Goal: Transaction & Acquisition: Purchase product/service

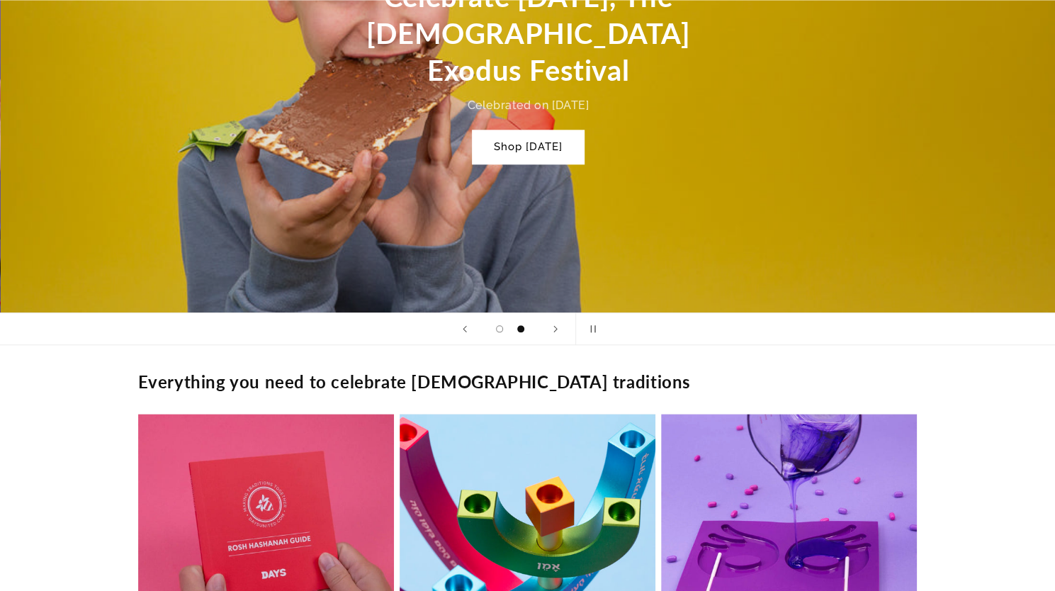
click at [523, 130] on link "Shop [DATE]" at bounding box center [528, 146] width 111 height 33
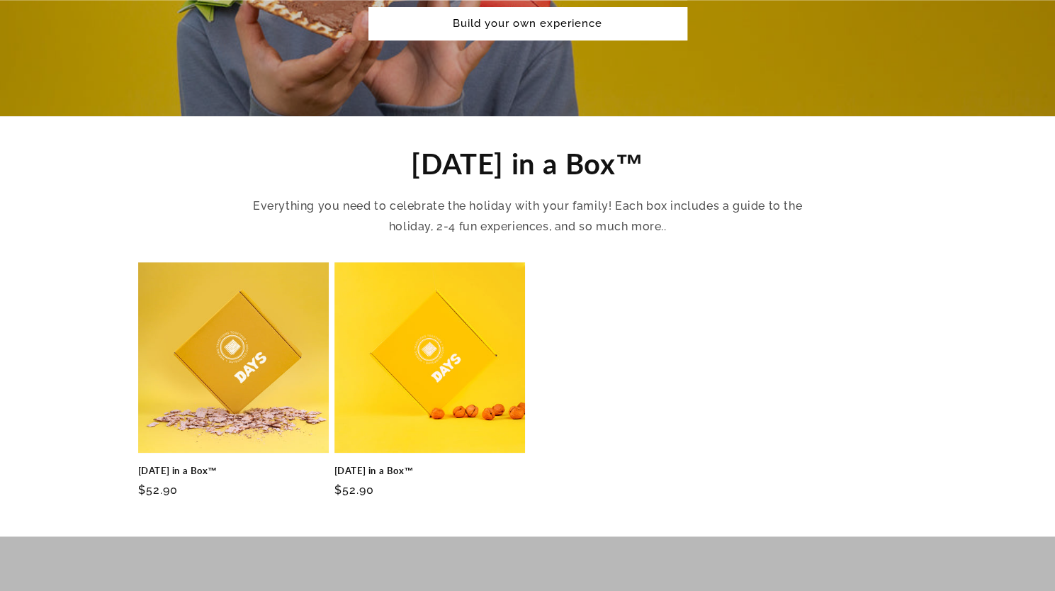
scroll to position [444, 0]
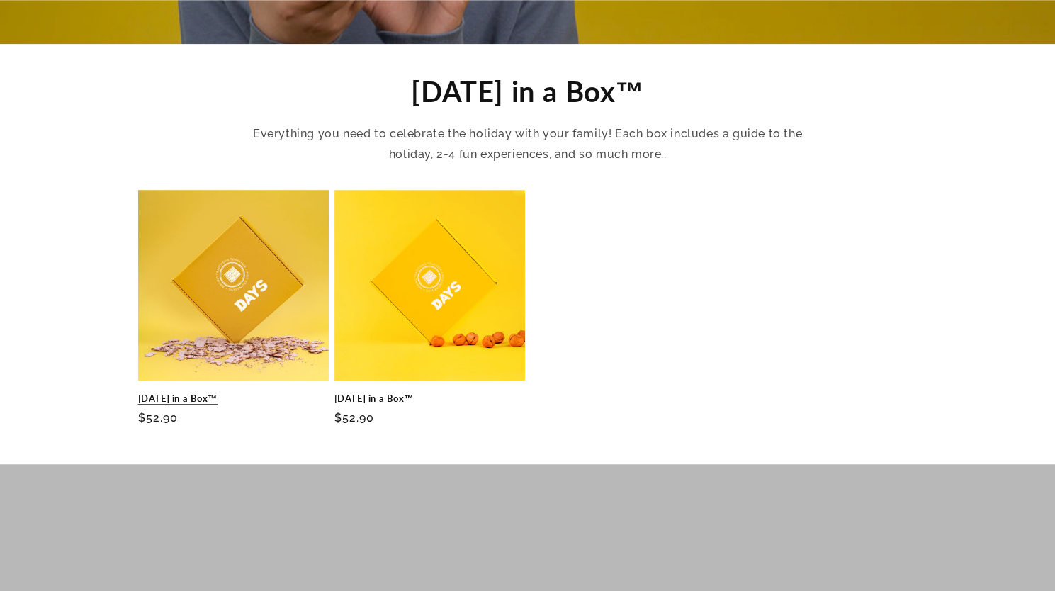
click at [234, 393] on link "Passover in a Box™" at bounding box center [233, 399] width 191 height 12
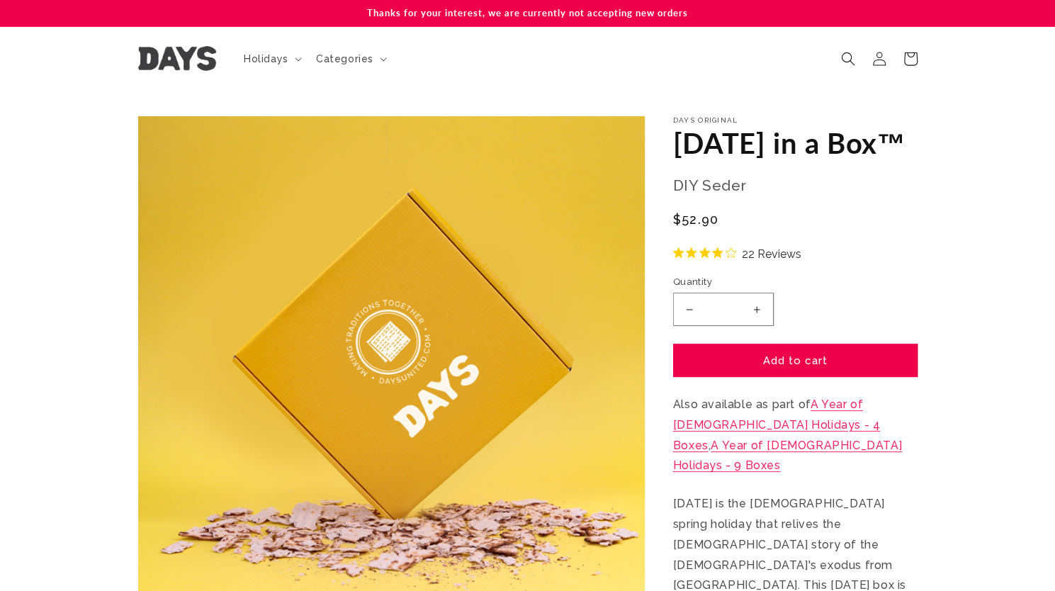
click at [466, 18] on p "Thanks for your interest, we are currently not accepting new orders" at bounding box center [527, 13] width 779 height 26
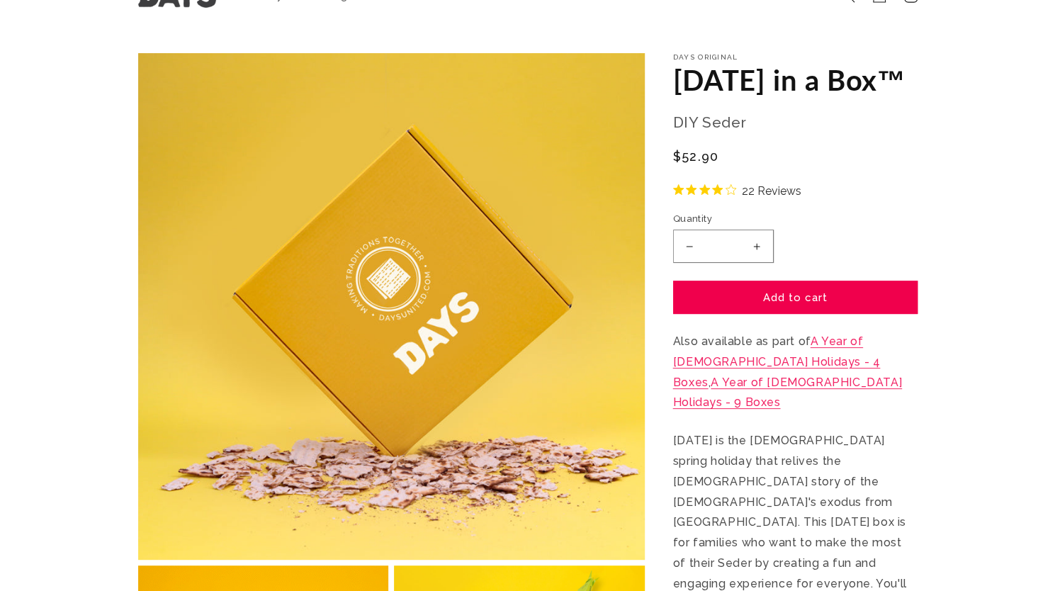
scroll to position [64, 0]
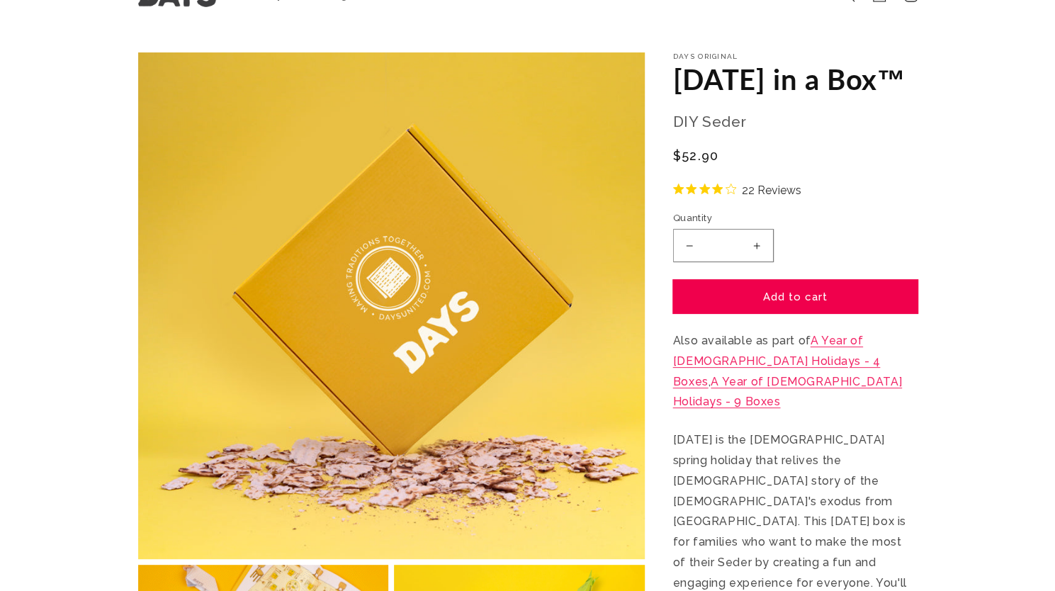
click at [812, 313] on button "Add to cart" at bounding box center [795, 296] width 244 height 33
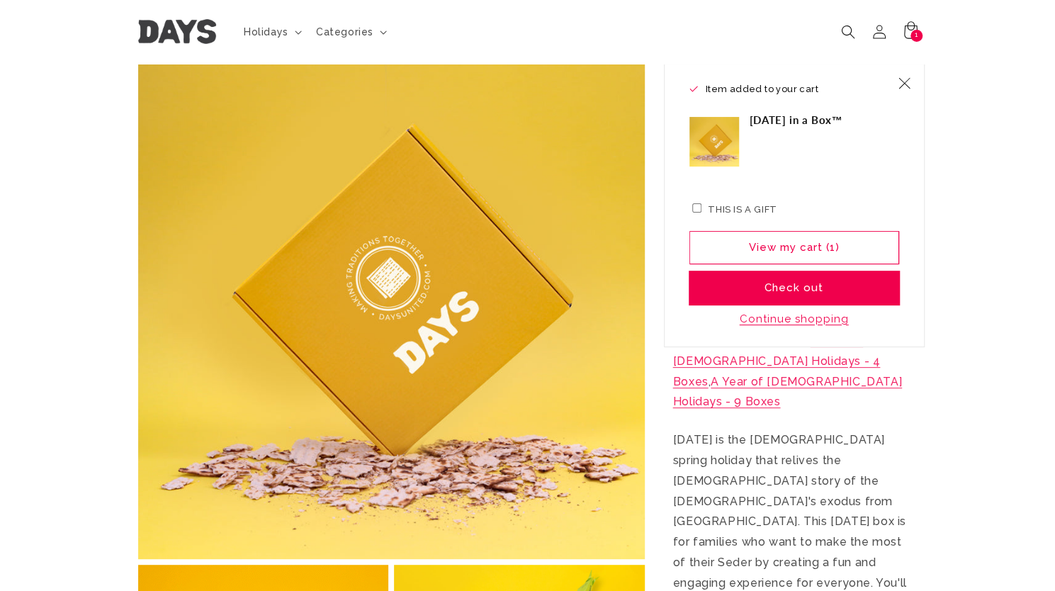
click at [797, 293] on button "Check out" at bounding box center [794, 287] width 210 height 33
